Goal: Check status

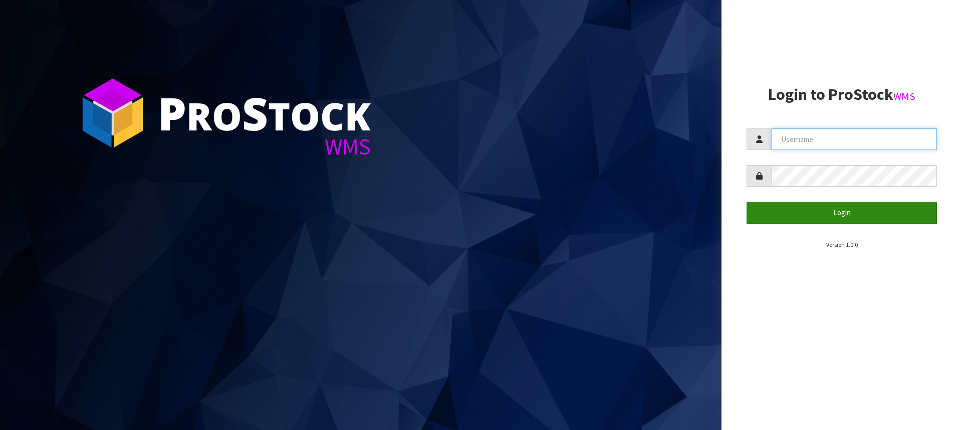
type input "[PERSON_NAME][EMAIL_ADDRESS][DOMAIN_NAME]"
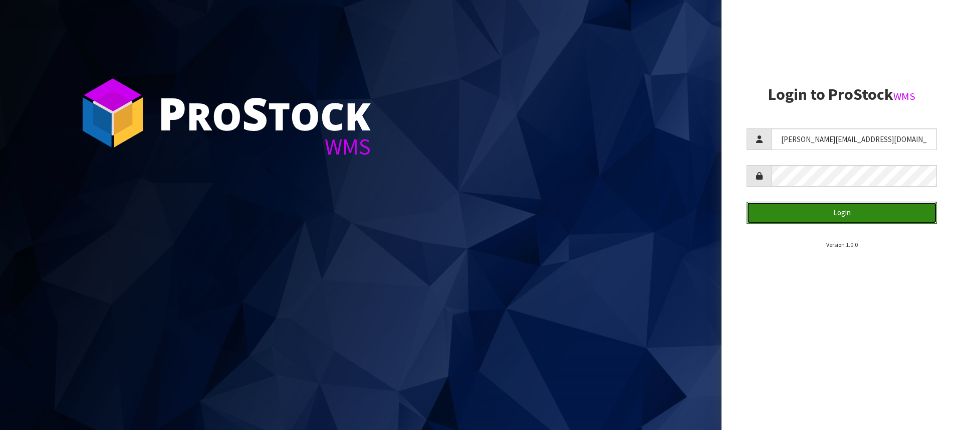
click at [830, 219] on button "Login" at bounding box center [842, 212] width 190 height 22
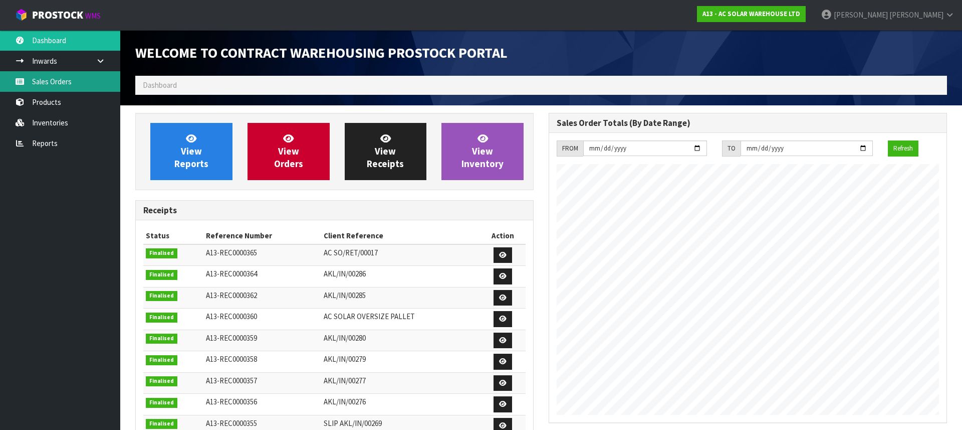
scroll to position [534, 413]
click at [48, 89] on link "Sales Orders" at bounding box center [60, 81] width 120 height 21
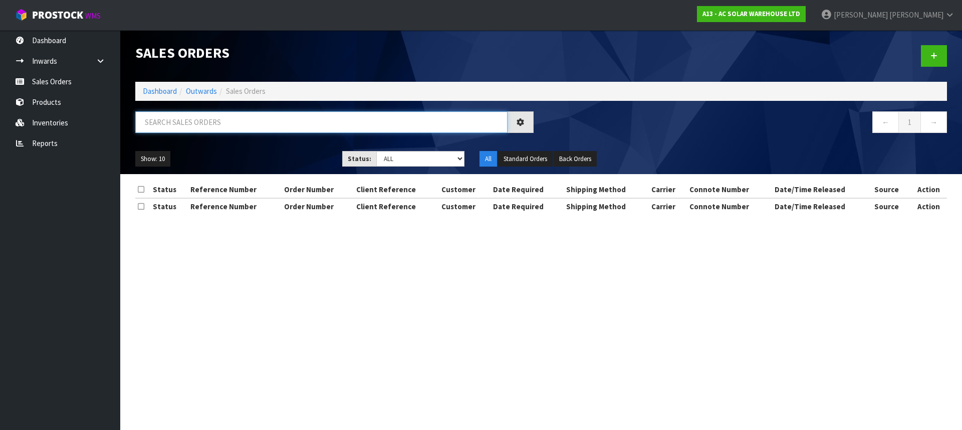
click at [219, 118] on input "text" at bounding box center [321, 122] width 372 height 22
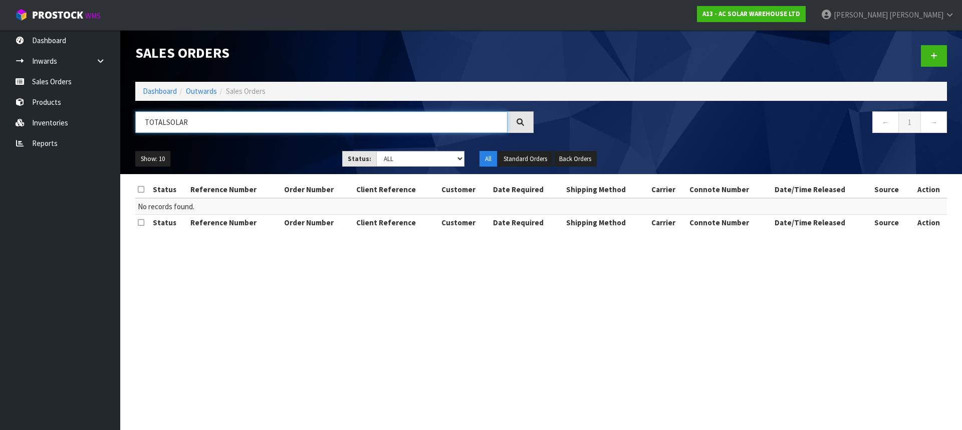
click at [164, 122] on input "TOTALSOLAR" at bounding box center [321, 122] width 372 height 22
click at [224, 123] on input "TOTAL SOLAR" at bounding box center [321, 122] width 372 height 22
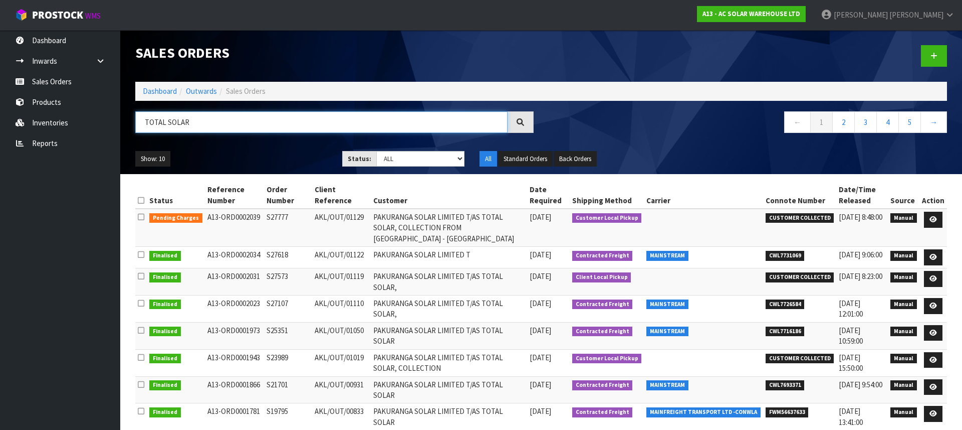
type input "TOTAL SOLAR"
click at [785, 251] on span "CWL7731069" at bounding box center [785, 256] width 39 height 10
copy span "CWL7731069"
